Goal: Navigation & Orientation: Find specific page/section

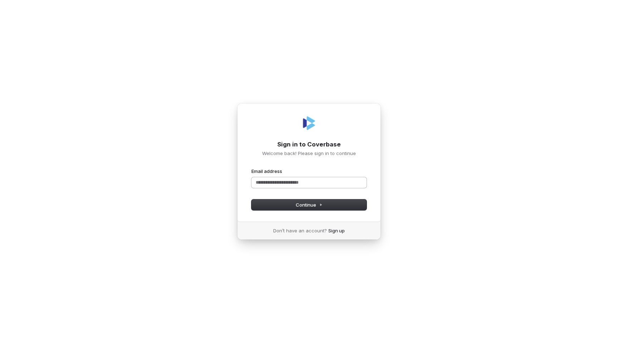
click at [346, 181] on input "Email address" at bounding box center [309, 182] width 115 height 11
click at [340, 202] on button "Continue" at bounding box center [309, 204] width 115 height 11
type input "**********"
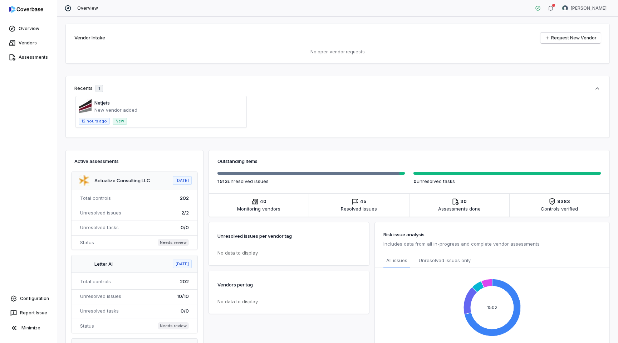
click at [99, 107] on span at bounding box center [161, 111] width 171 height 31
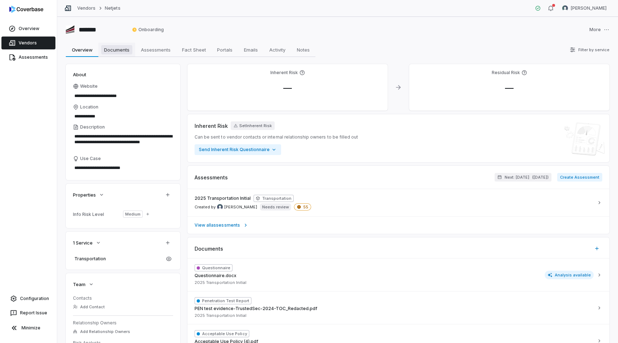
click at [112, 49] on span "Documents" at bounding box center [116, 49] width 31 height 9
type textarea "*"
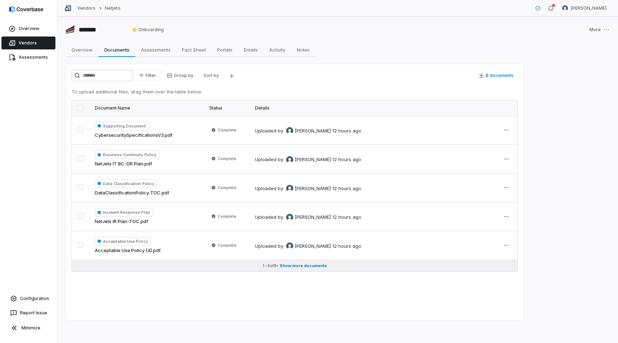
click at [308, 264] on span "Show more documents" at bounding box center [303, 265] width 47 height 5
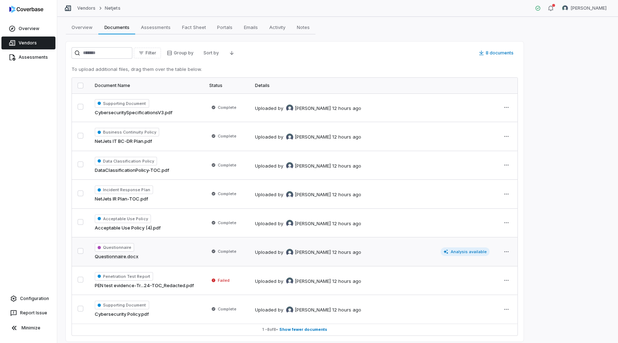
scroll to position [44, 0]
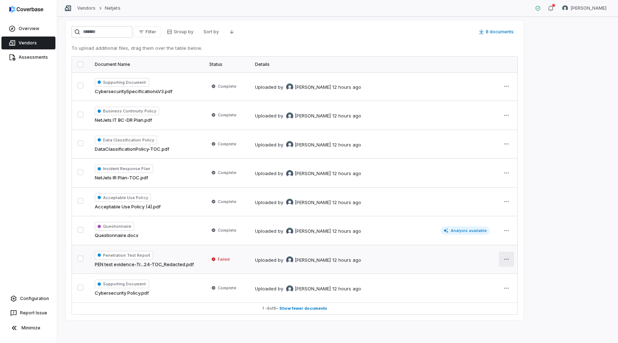
click at [506, 259] on html "Overview Vendors Assessments Configuration Report Issue Minimize Vendors Netjet…" at bounding box center [309, 171] width 618 height 343
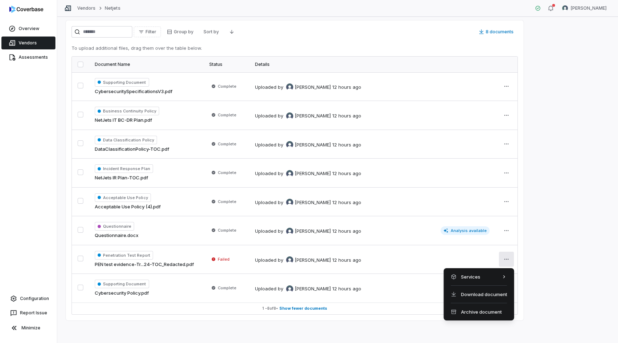
click at [28, 42] on html "Overview Vendors Assessments Configuration Report Issue Minimize Vendors Netjet…" at bounding box center [309, 171] width 618 height 343
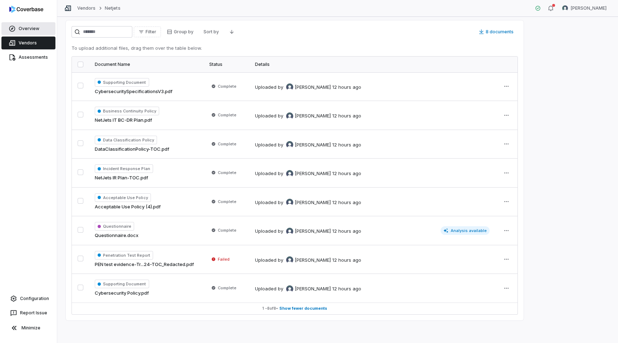
click at [33, 28] on link "Overview" at bounding box center [28, 28] width 54 height 13
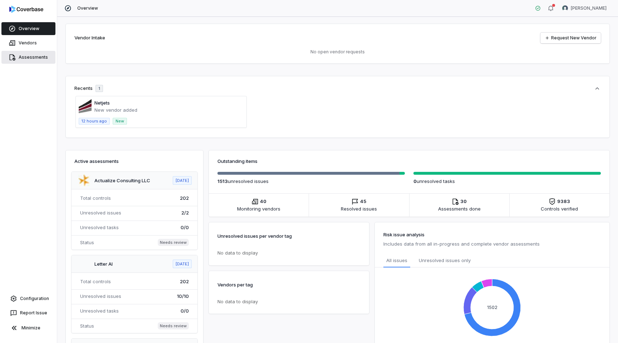
click at [27, 57] on link "Assessments" at bounding box center [28, 57] width 54 height 13
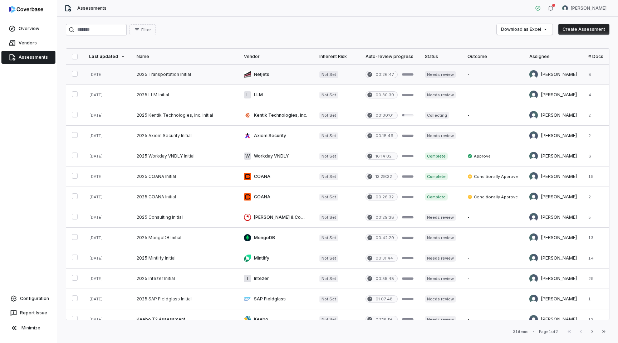
click at [278, 74] on link at bounding box center [275, 74] width 75 height 20
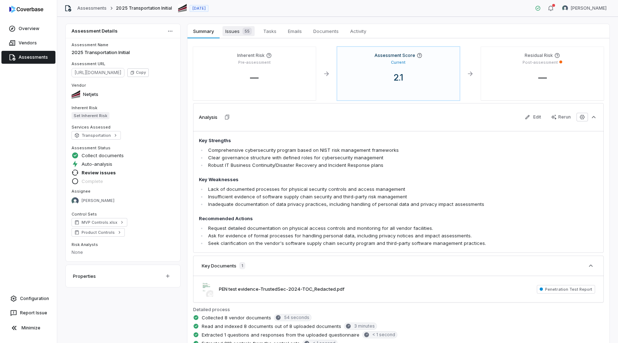
click at [240, 35] on span "Issues 55" at bounding box center [239, 31] width 32 height 10
